Goal: Task Accomplishment & Management: Complete application form

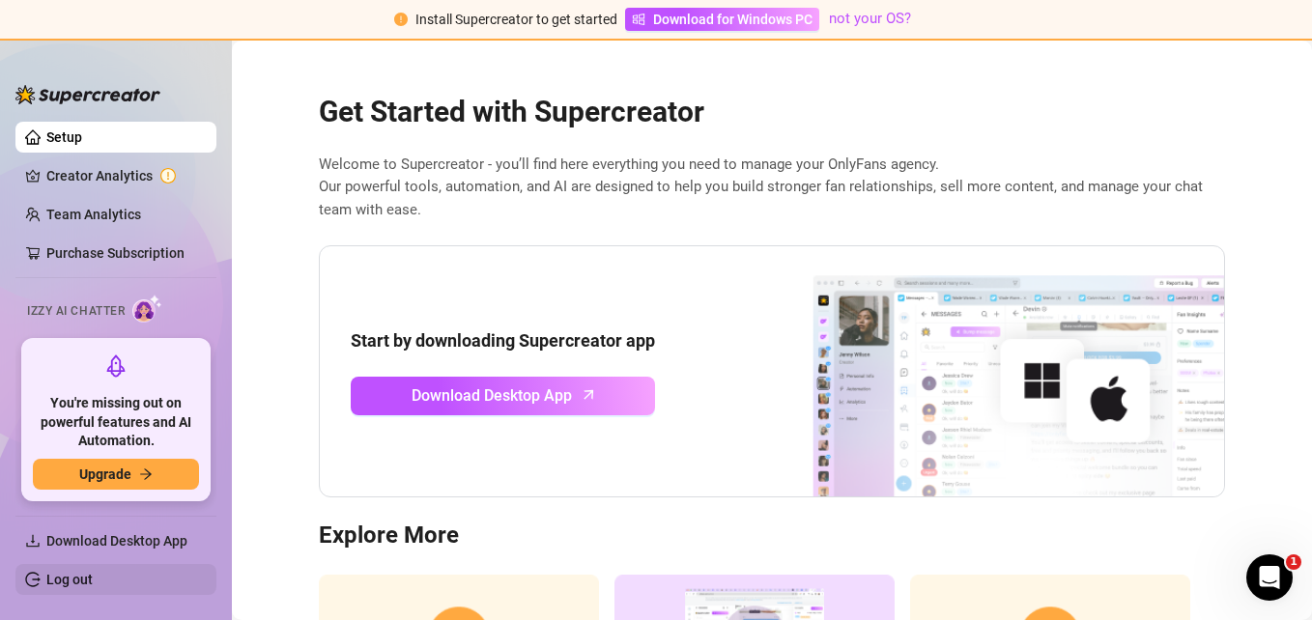
click at [93, 582] on link "Log out" at bounding box center [69, 579] width 46 height 15
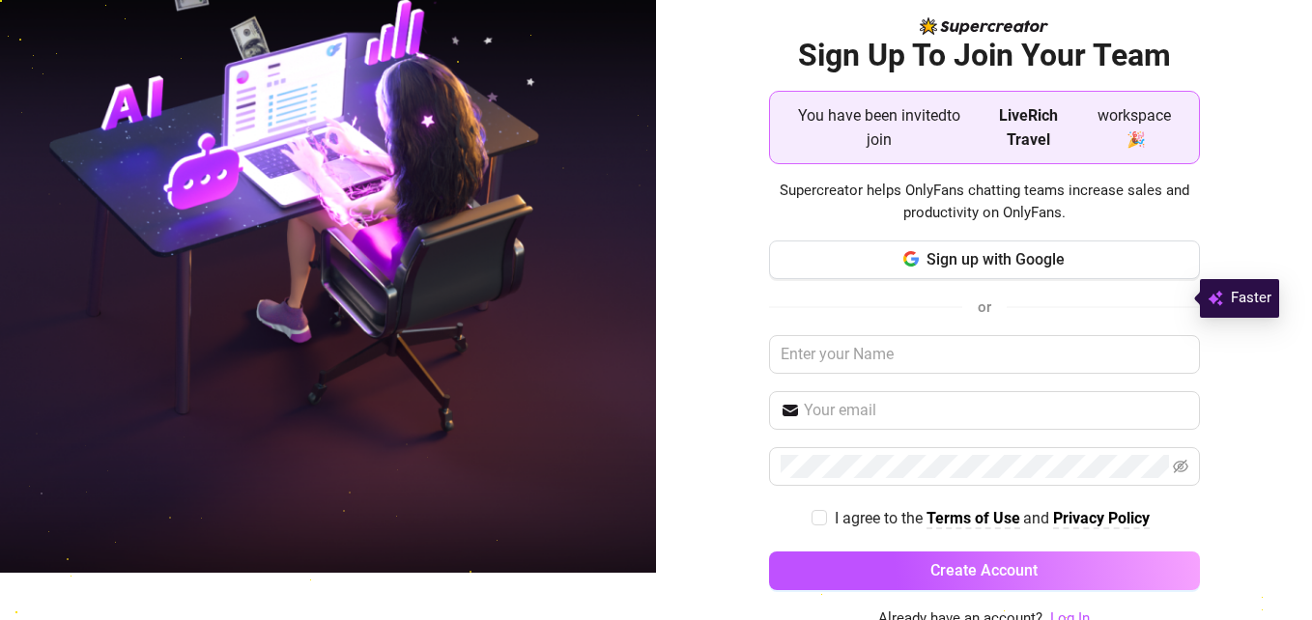
scroll to position [57, 0]
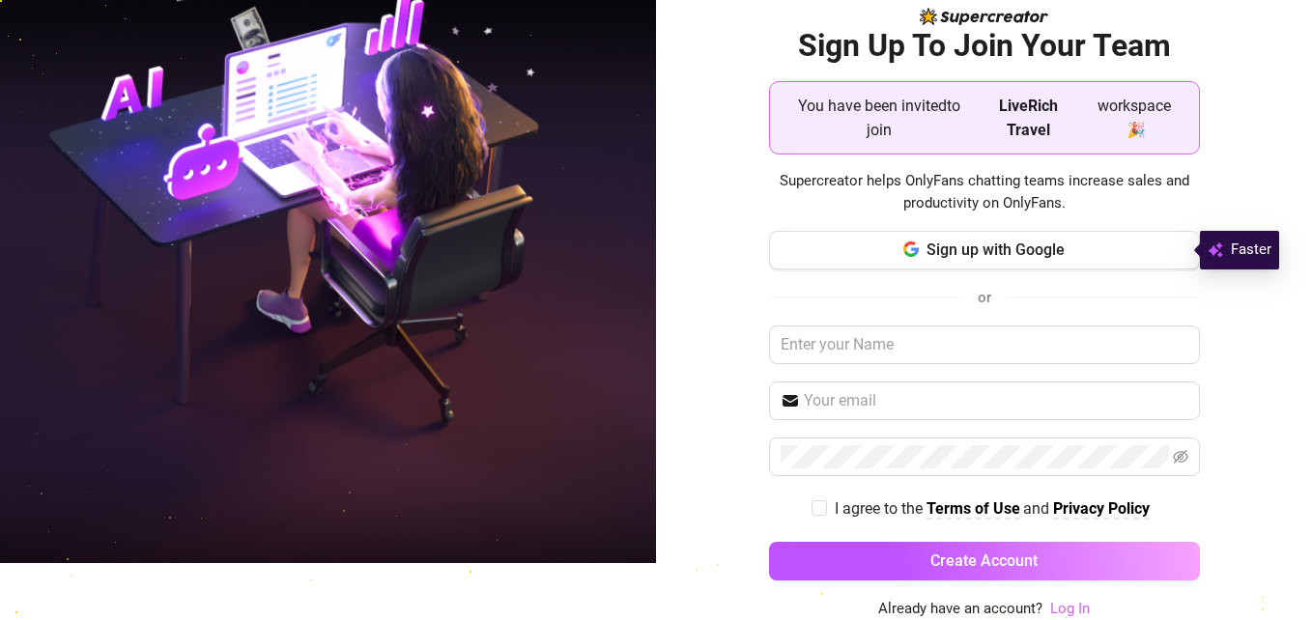
click at [1056, 610] on link "Log In" at bounding box center [1070, 608] width 40 height 17
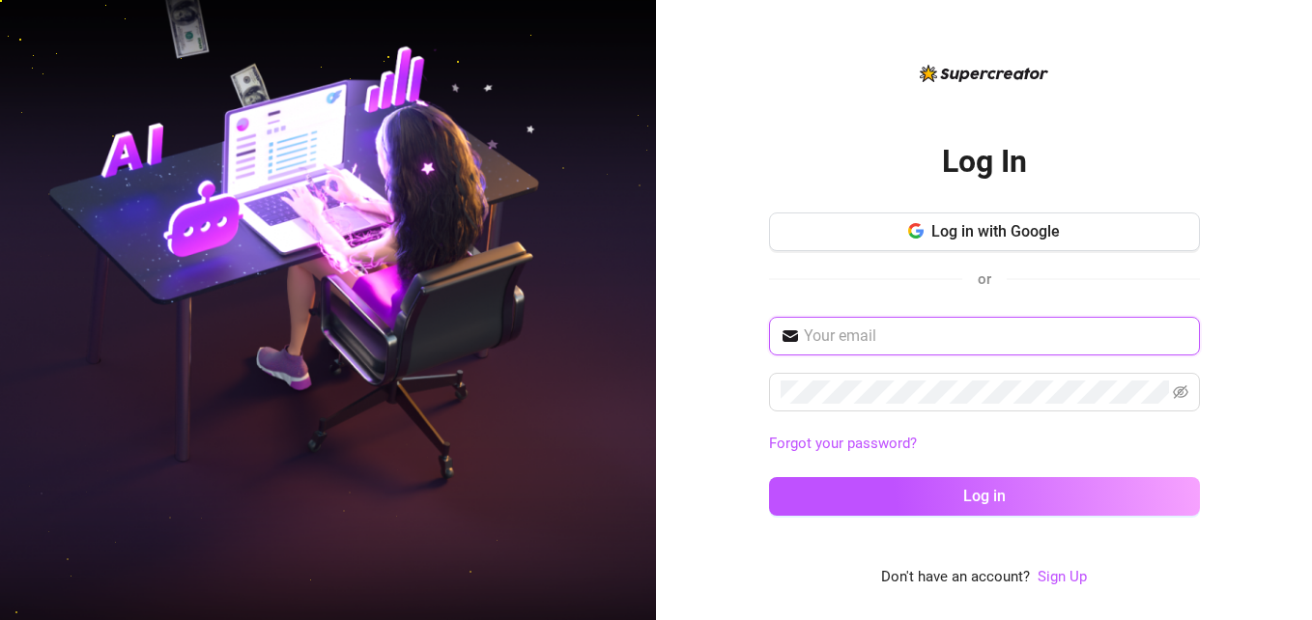
click at [892, 340] on input "text" at bounding box center [996, 336] width 385 height 23
type input "[EMAIL_ADDRESS][DOMAIN_NAME]"
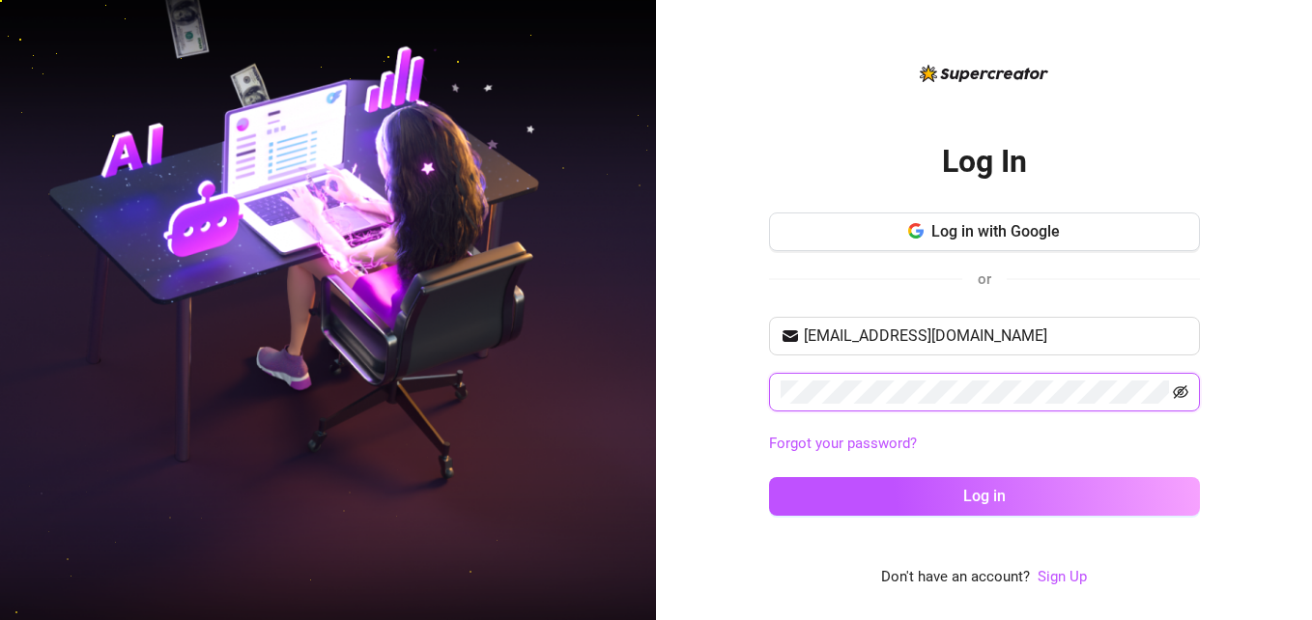
click at [1179, 386] on icon "eye-invisible" at bounding box center [1180, 392] width 15 height 14
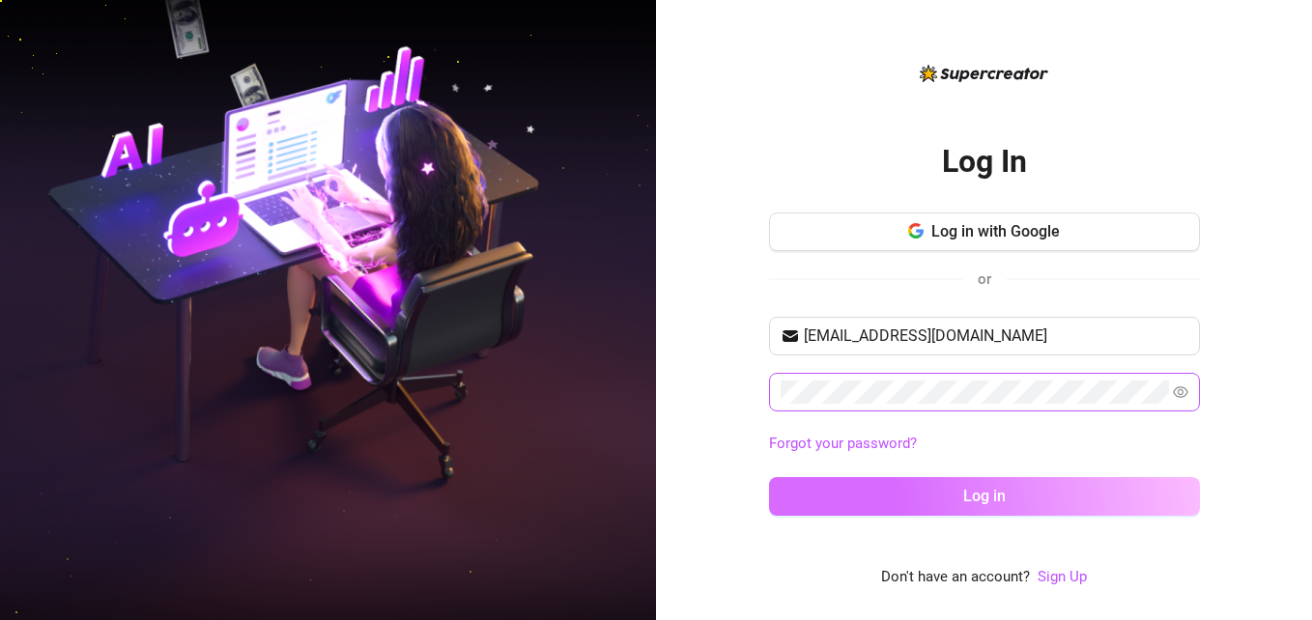
click at [1054, 495] on button "Log in" at bounding box center [984, 496] width 431 height 39
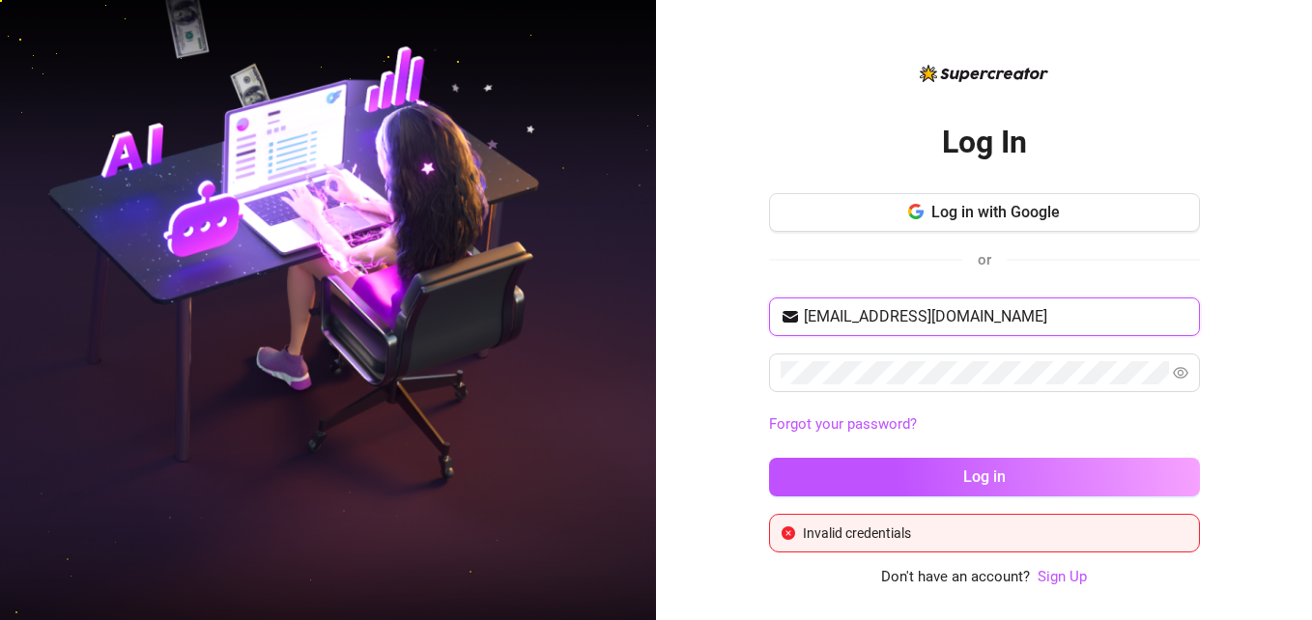
drag, startPoint x: 971, startPoint y: 317, endPoint x: 651, endPoint y: 305, distance: 320.0
click at [651, 305] on div "Log In Log in with Google or [EMAIL_ADDRESS][DOMAIN_NAME] Forgot your password?…" at bounding box center [656, 310] width 1312 height 620
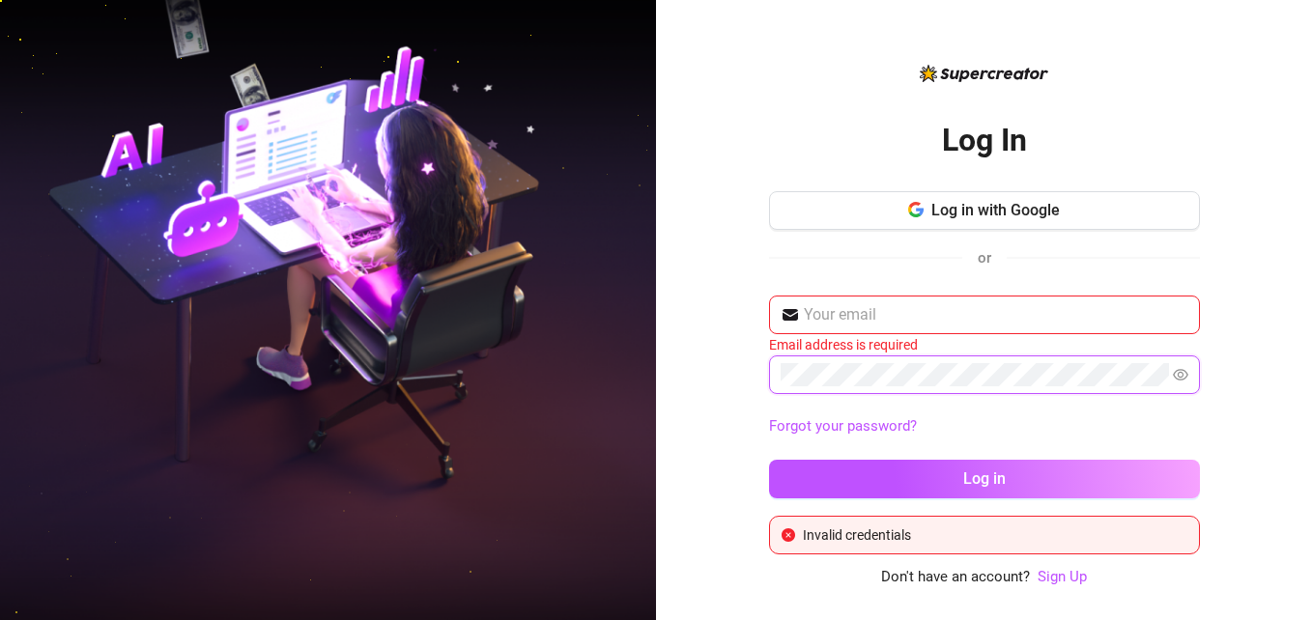
click at [663, 373] on div "Log In Log in with Google or Email address is required Forgot your password? Lo…" at bounding box center [984, 310] width 656 height 620
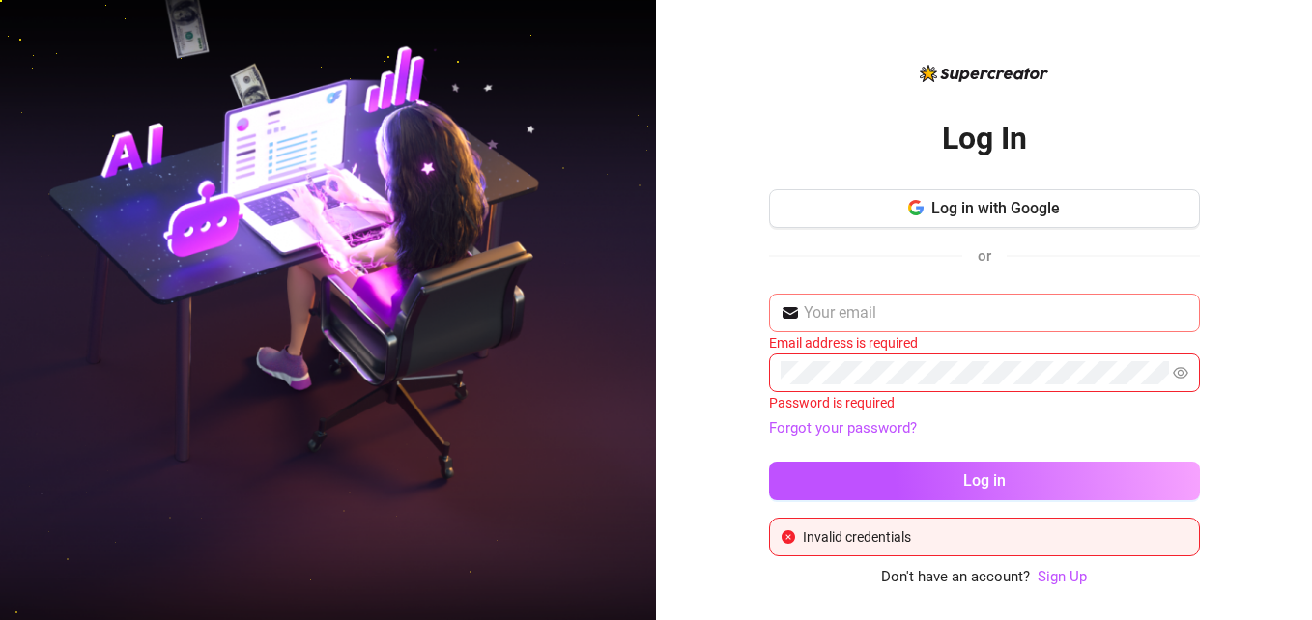
click at [882, 329] on span at bounding box center [984, 313] width 431 height 39
click at [848, 328] on span at bounding box center [984, 313] width 431 height 39
click at [909, 321] on input "text" at bounding box center [996, 312] width 385 height 23
type input "[EMAIL_ADDRESS][DOMAIN_NAME]"
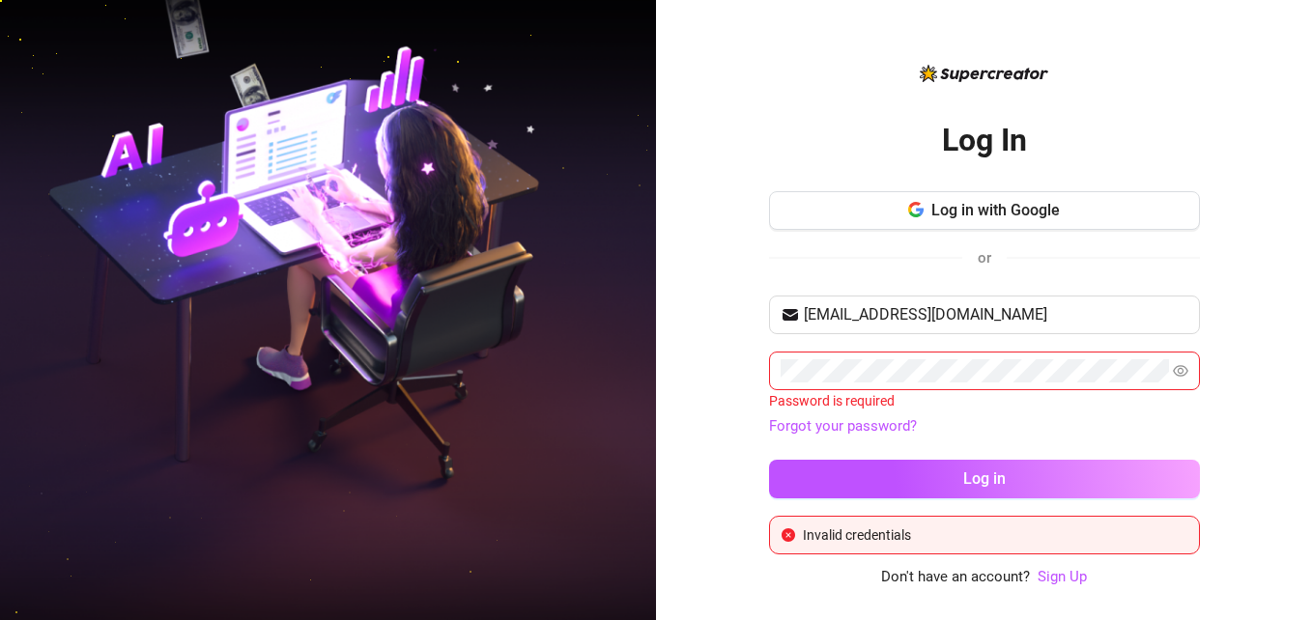
click at [1065, 597] on div "Log In Log in with Google or [EMAIL_ADDRESS][DOMAIN_NAME] Password is required …" at bounding box center [984, 310] width 656 height 620
click at [1065, 581] on link "Sign Up" at bounding box center [1062, 576] width 49 height 17
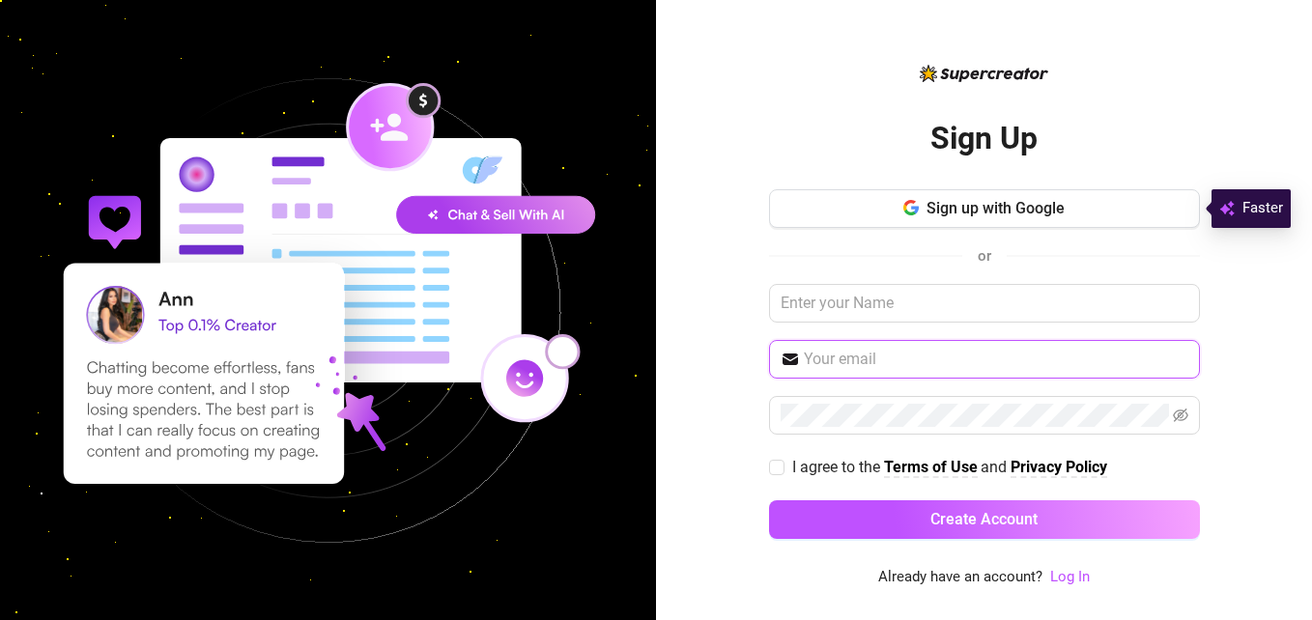
click at [869, 354] on input "text" at bounding box center [996, 359] width 385 height 23
type input "[EMAIL_ADDRESS][DOMAIN_NAME]"
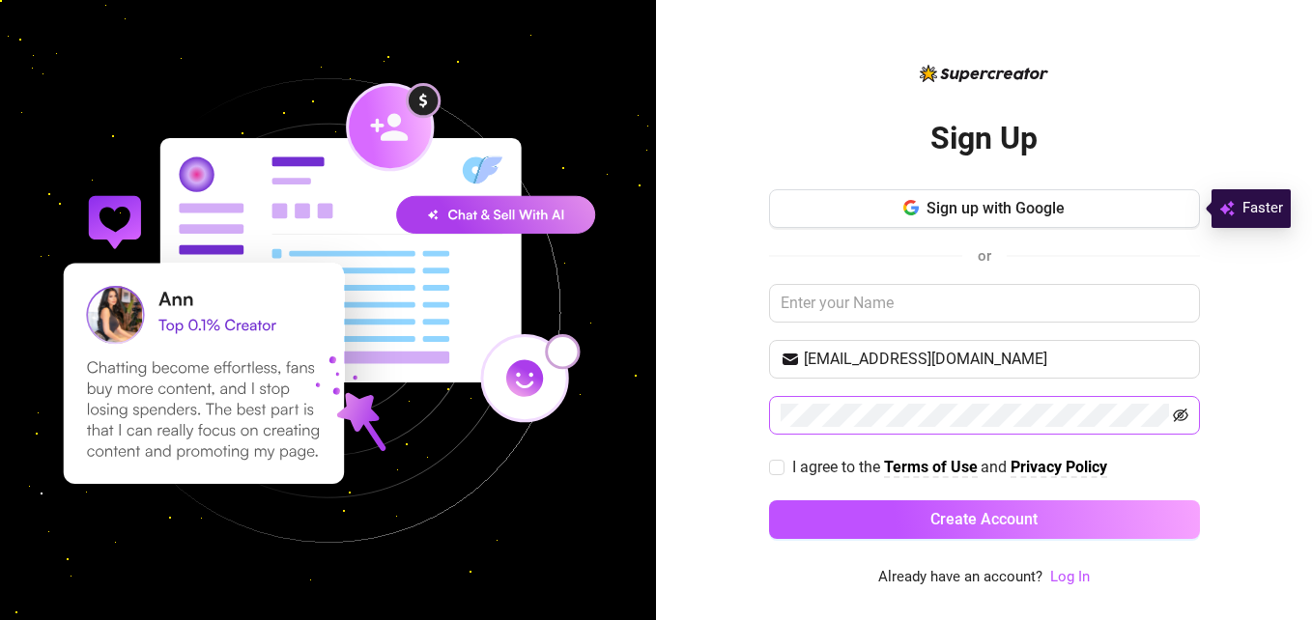
click at [1182, 413] on icon "eye-invisible" at bounding box center [1180, 416] width 15 height 14
click at [784, 465] on span "I agree to the Terms of Use and Privacy Policy" at bounding box center [949, 467] width 330 height 24
click at [783, 465] on input "I agree to the Terms of Use and Privacy Policy" at bounding box center [776, 467] width 14 height 14
checkbox input "true"
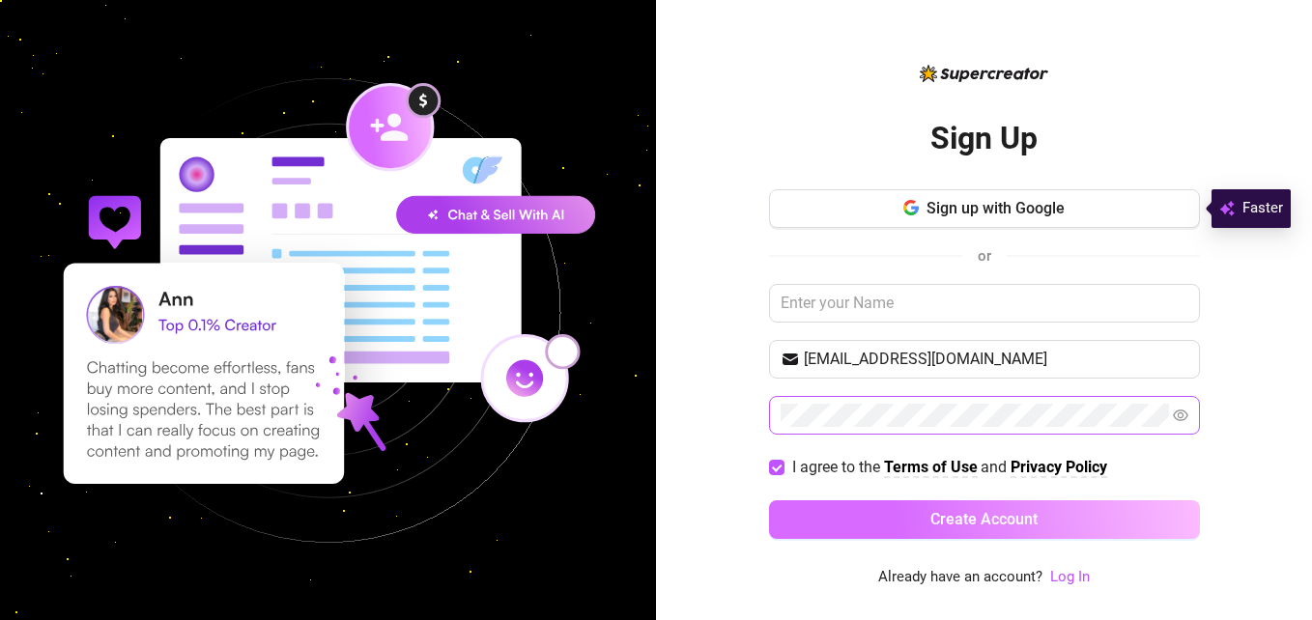
click at [887, 520] on button "Create Account" at bounding box center [984, 519] width 431 height 39
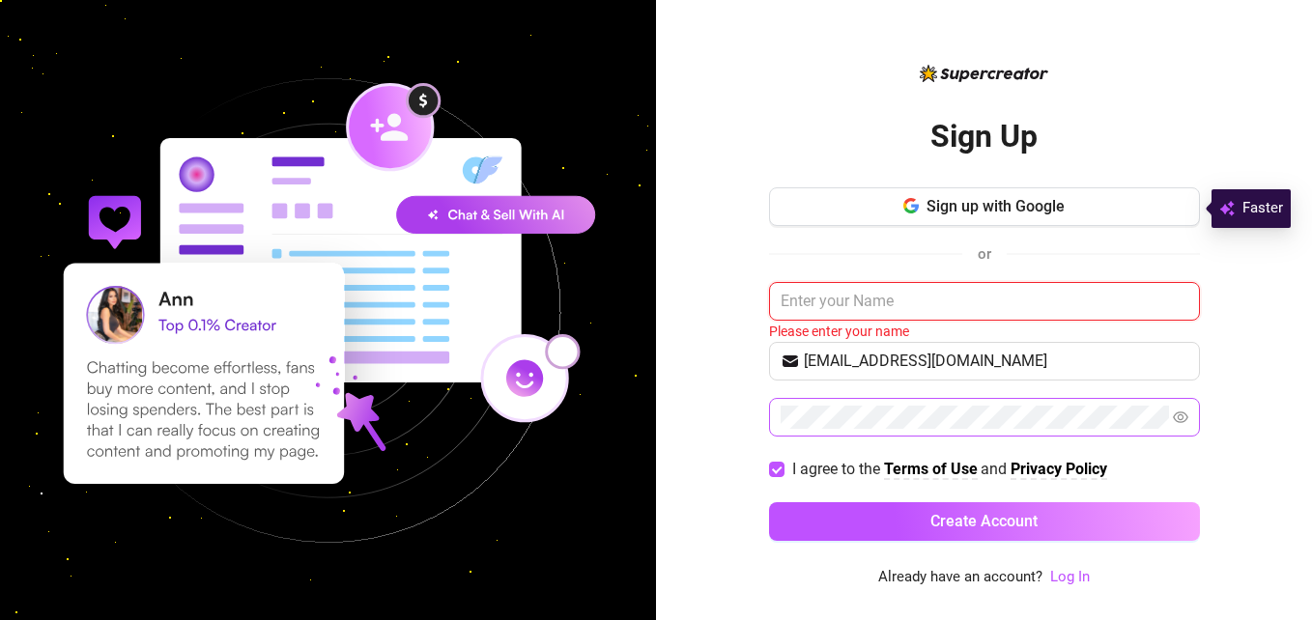
click at [987, 308] on input "text" at bounding box center [984, 301] width 431 height 39
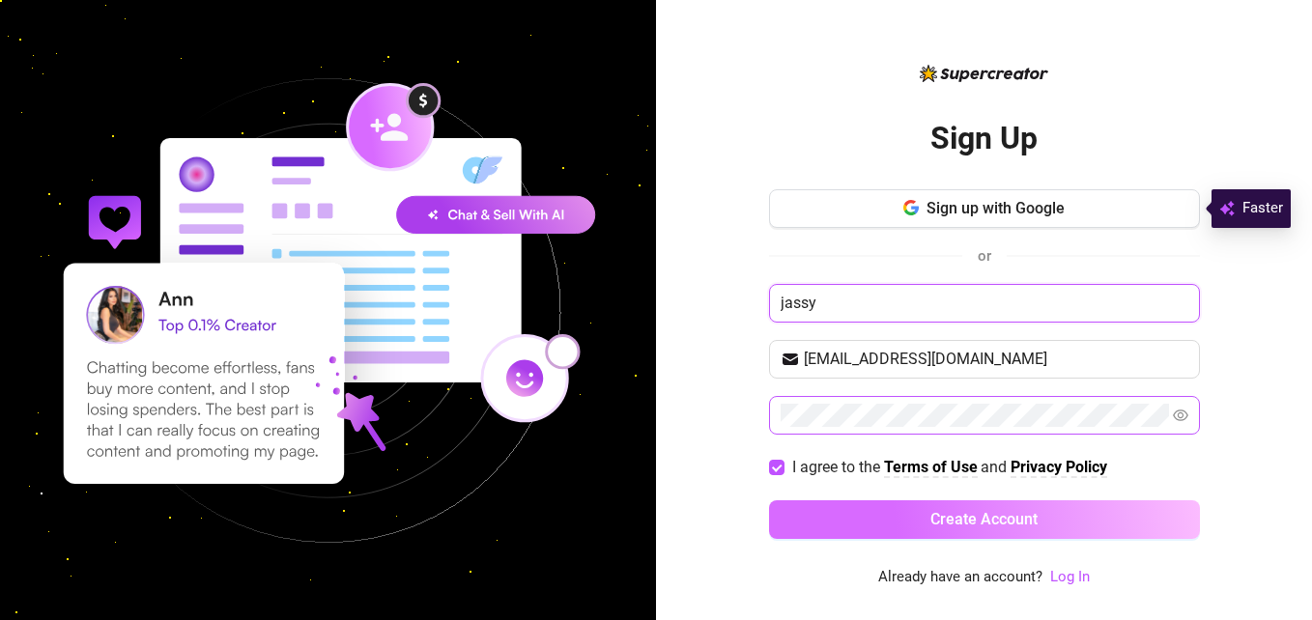
type input "jassy"
click at [902, 522] on button "Create Account" at bounding box center [984, 519] width 431 height 39
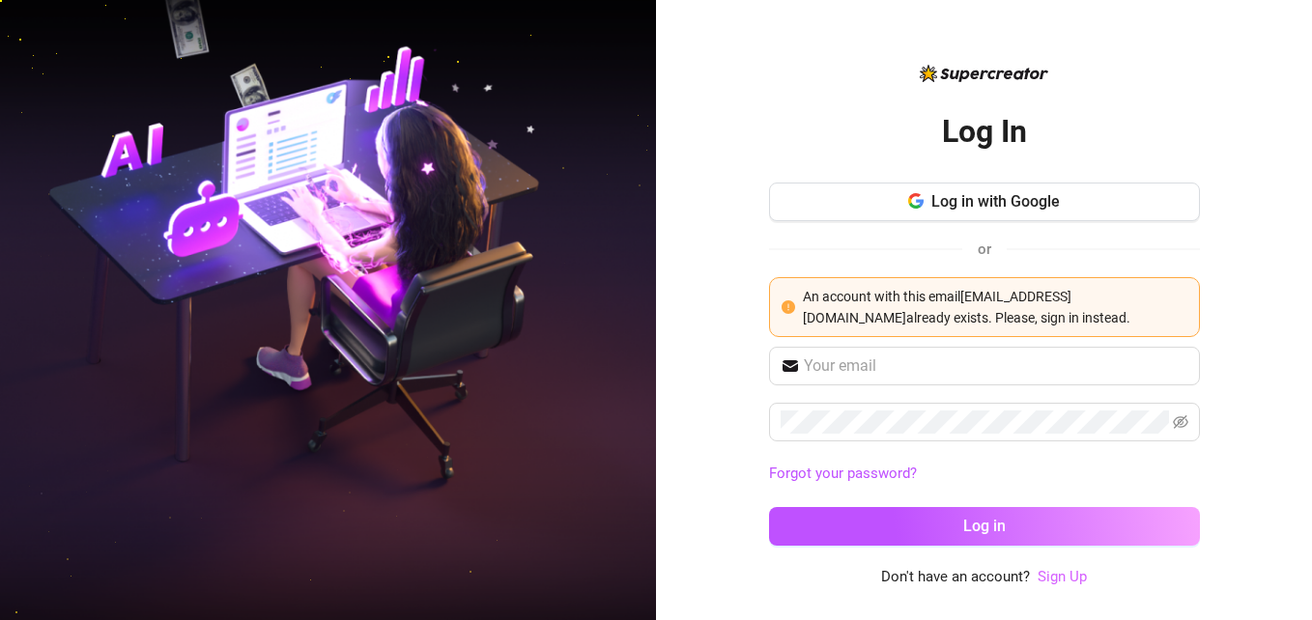
click at [1060, 576] on link "Sign Up" at bounding box center [1062, 576] width 49 height 17
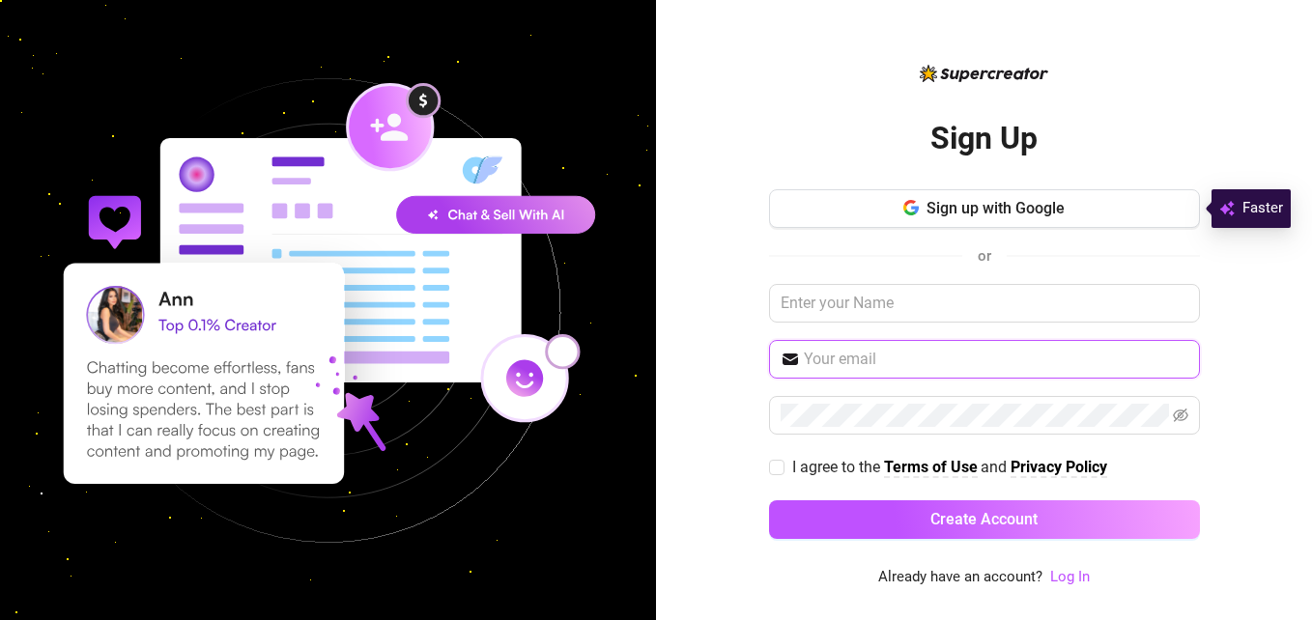
click at [861, 357] on input "text" at bounding box center [996, 359] width 385 height 23
type input "[EMAIL_ADDRESS][DOMAIN_NAME]"
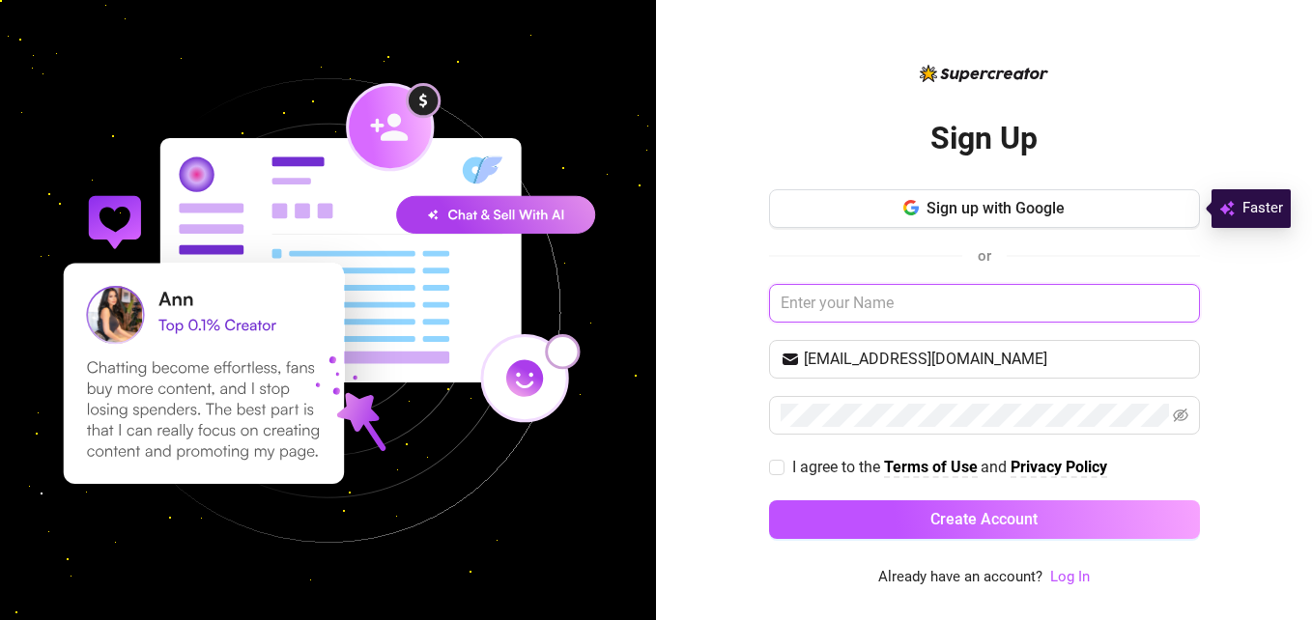
click at [921, 308] on input "text" at bounding box center [984, 303] width 431 height 39
type input "jassy"
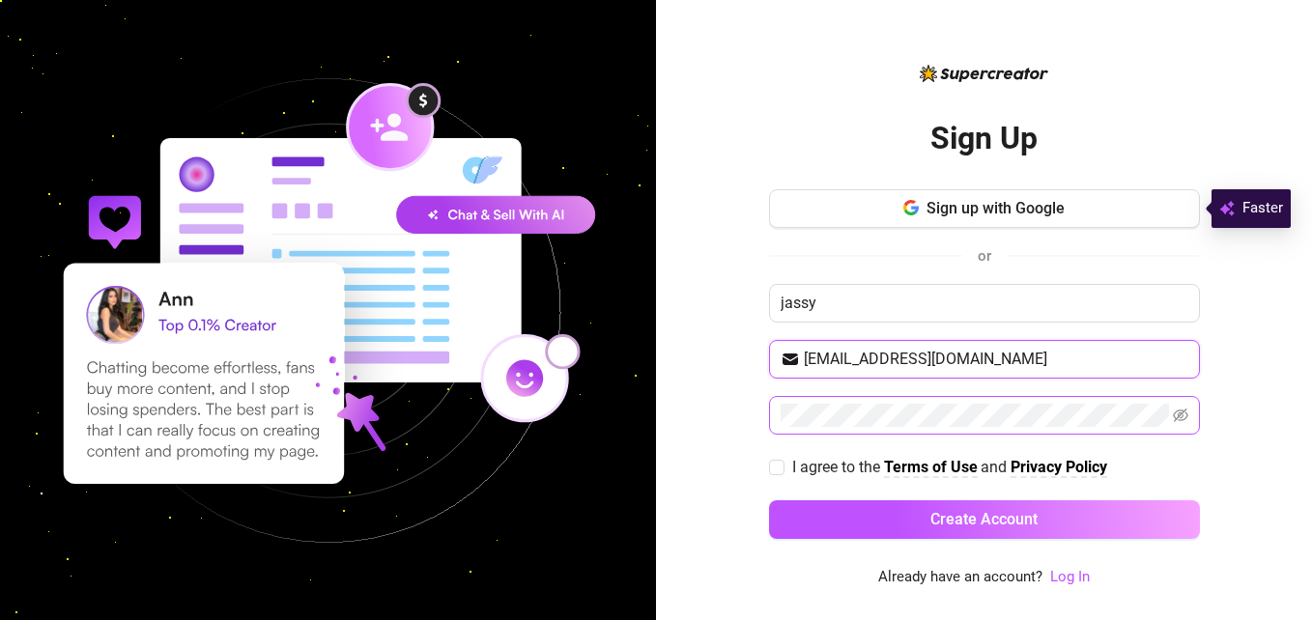
type input "[EMAIL_ADDRESS][DOMAIN_NAME]"
click at [1035, 370] on input "[EMAIL_ADDRESS][DOMAIN_NAME]" at bounding box center [996, 359] width 385 height 23
drag, startPoint x: 1036, startPoint y: 362, endPoint x: 412, endPoint y: 316, distance: 625.8
click at [412, 316] on div "Sign Up Sign up with Google or jassy [EMAIL_ADDRESS][DOMAIN_NAME] I agree to th…" at bounding box center [656, 310] width 1312 height 620
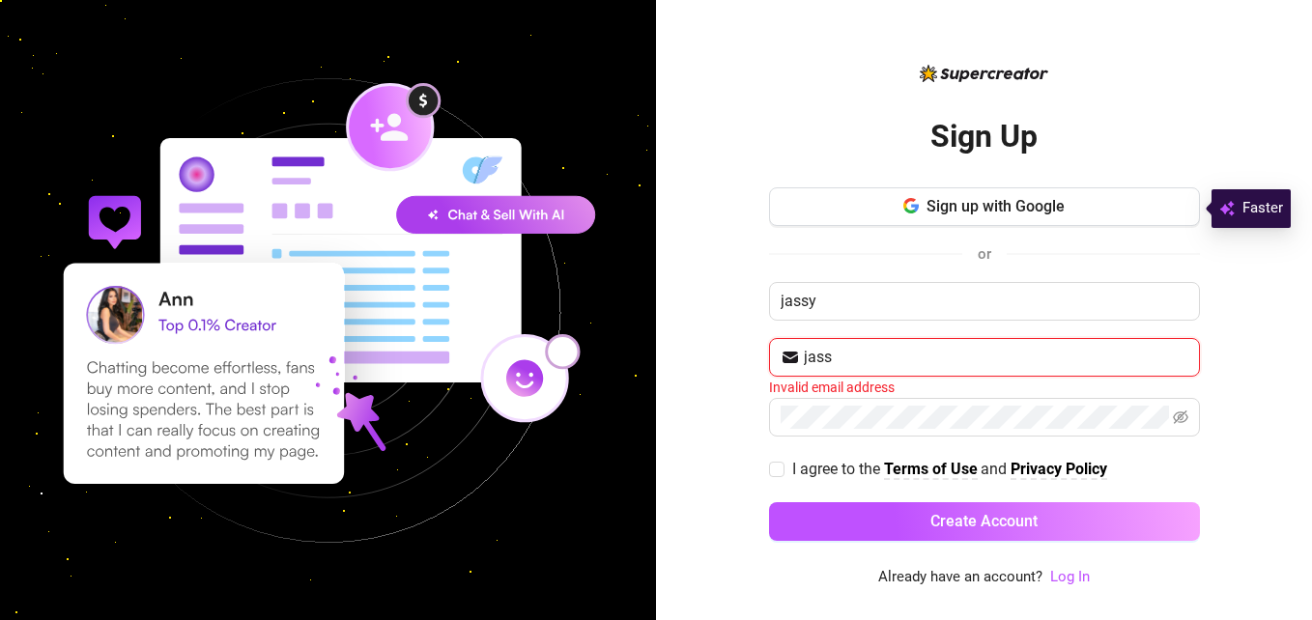
type input "[EMAIL_ADDRESS][DOMAIN_NAME]"
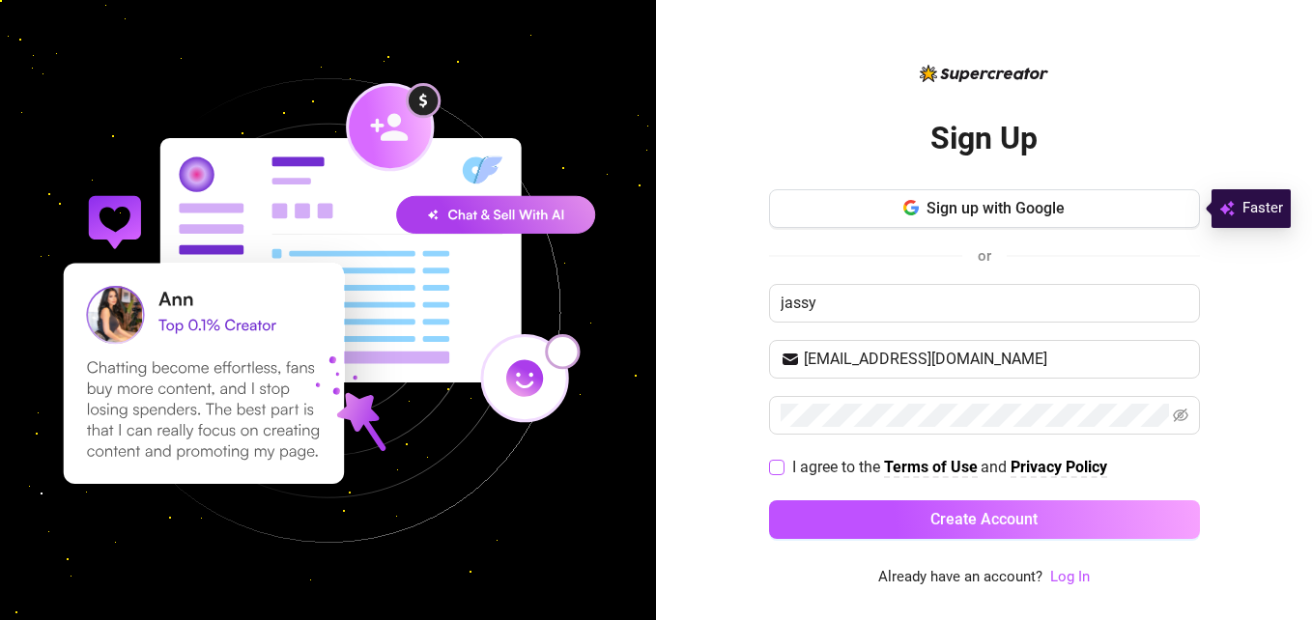
click at [783, 461] on span at bounding box center [776, 467] width 15 height 15
click at [783, 461] on input "I agree to the Terms of Use and Privacy Policy" at bounding box center [776, 467] width 14 height 14
checkbox input "true"
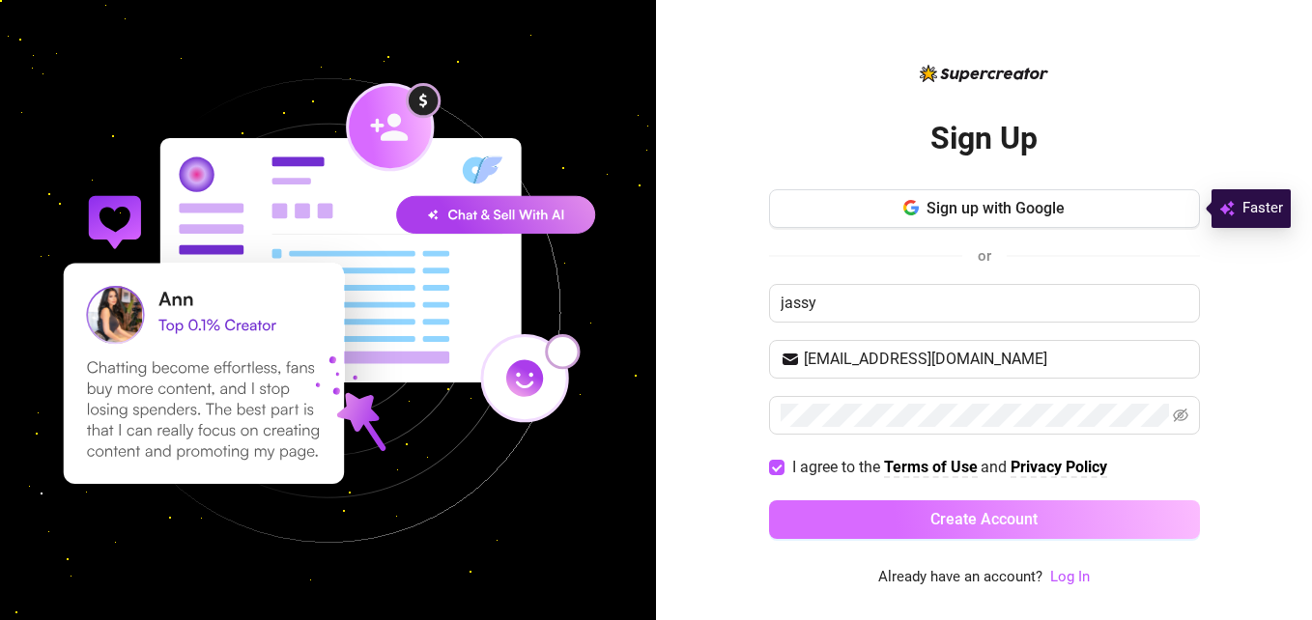
click at [881, 526] on button "Create Account" at bounding box center [984, 519] width 431 height 39
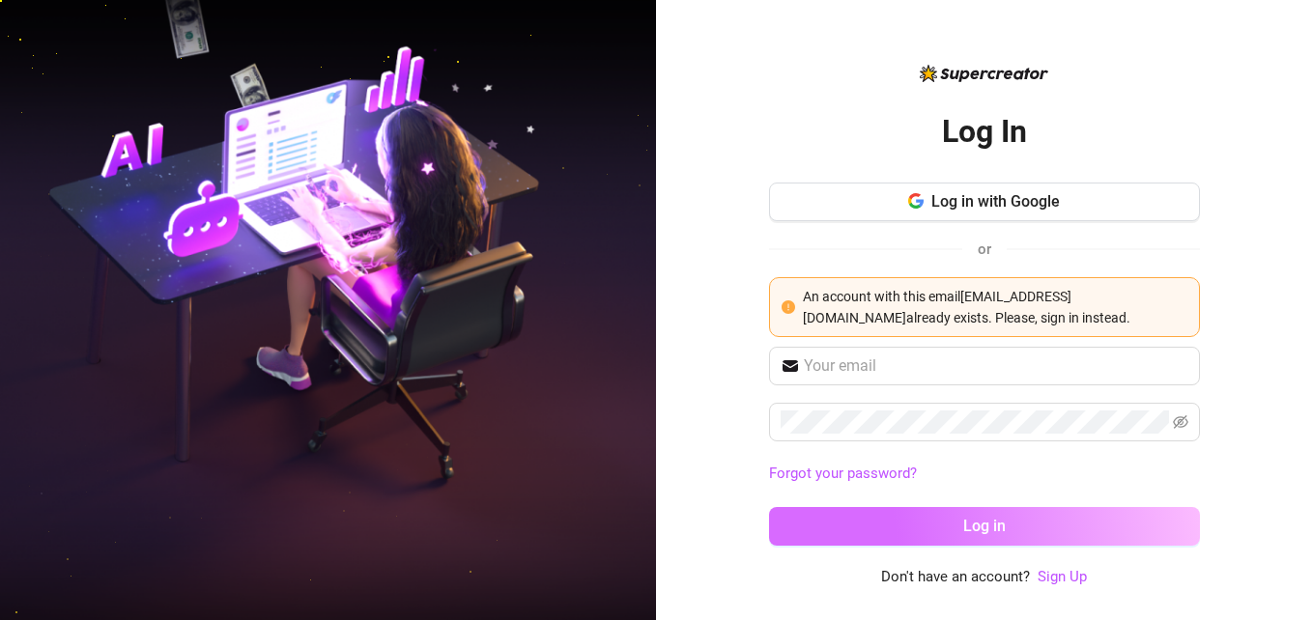
click at [995, 534] on span "Log in" at bounding box center [984, 526] width 43 height 18
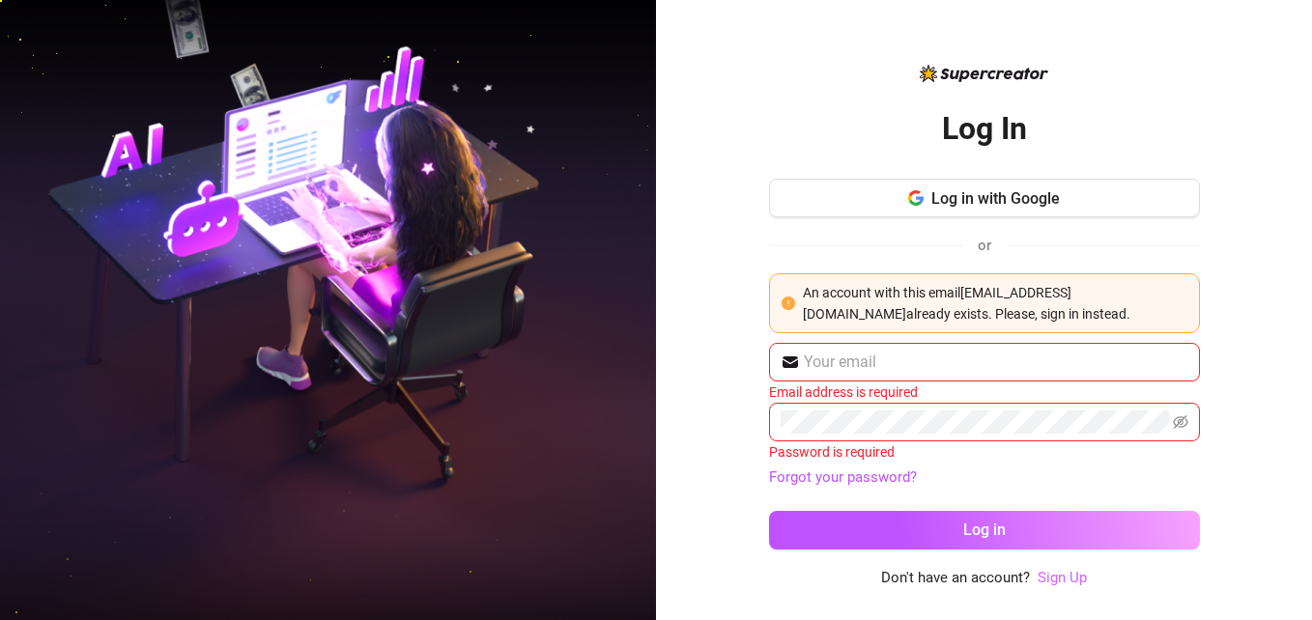
click at [1050, 582] on link "Sign Up" at bounding box center [1062, 577] width 49 height 17
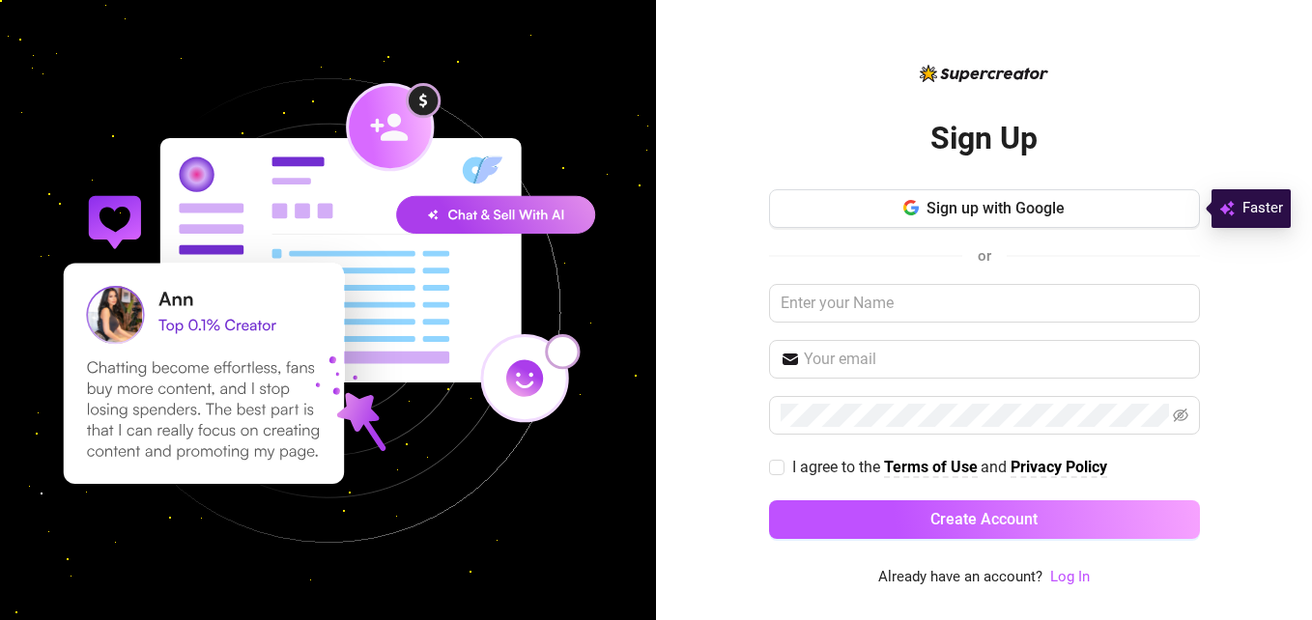
click at [1240, 212] on div "Faster" at bounding box center [1251, 208] width 64 height 23
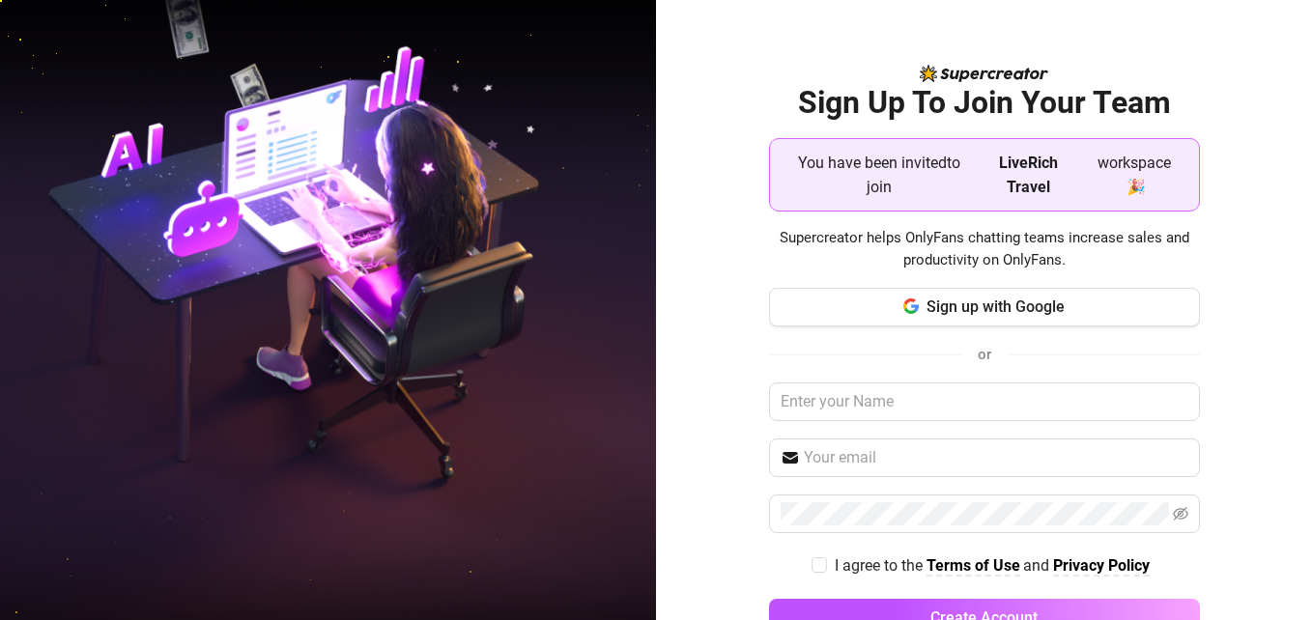
scroll to position [57, 0]
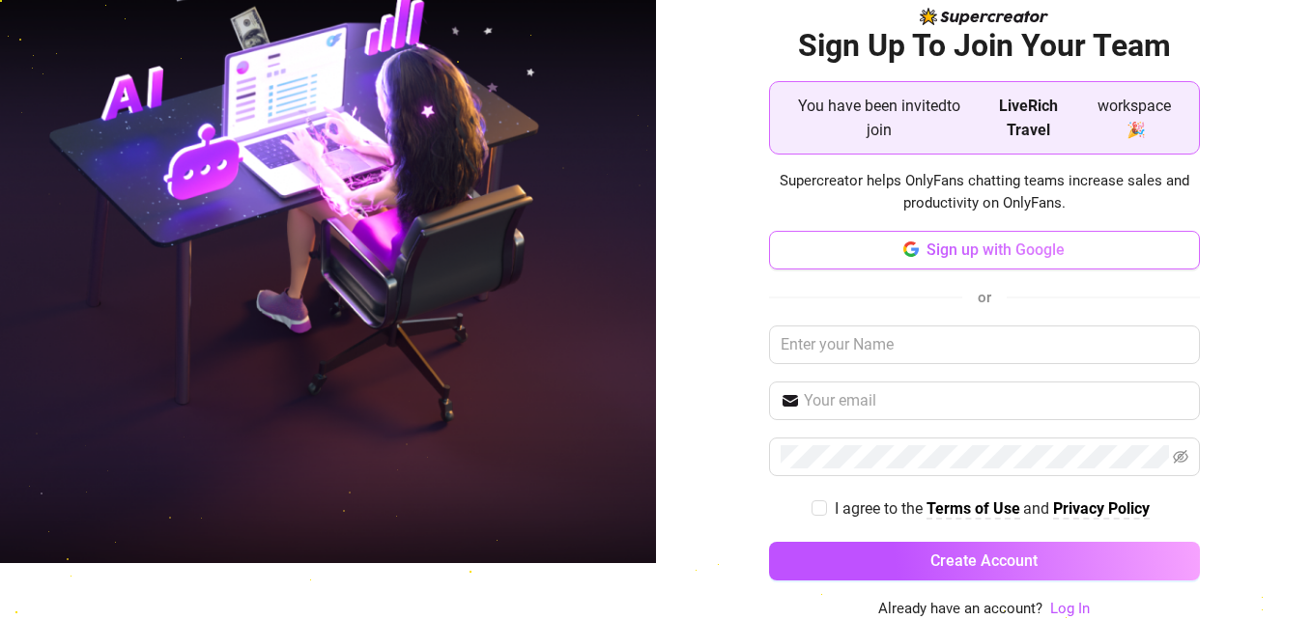
click at [1012, 256] on span "Sign up with Google" at bounding box center [995, 250] width 138 height 18
